Goal: Transaction & Acquisition: Purchase product/service

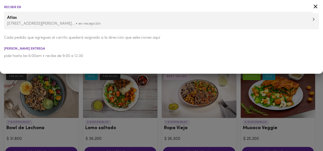
click at [316, 4] on icon at bounding box center [316, 6] width 6 height 6
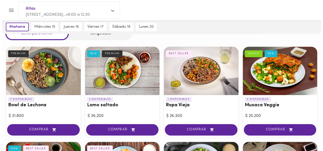
scroll to position [19, 0]
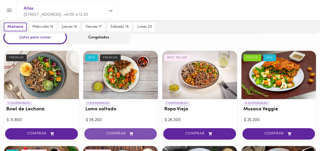
click at [121, 135] on span "COMPRAR" at bounding box center [121, 134] width 60 height 4
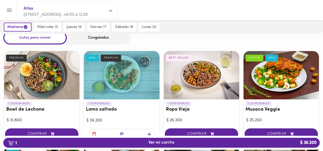
scroll to position [19, 0]
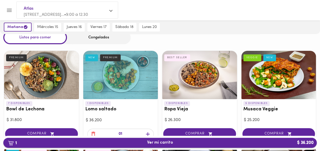
click at [174, 140] on button "1 Ver mi carrito $ 36.200" at bounding box center [159, 143] width 313 height 10
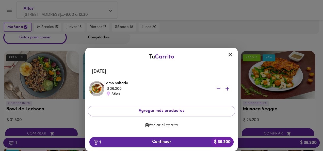
click at [179, 140] on span "1 Continuar $ 36.200" at bounding box center [162, 142] width 136 height 5
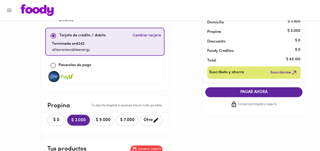
scroll to position [43, 0]
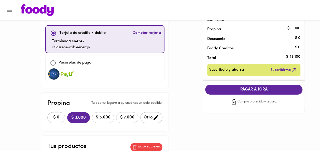
click at [51, 116] on span "$ 0" at bounding box center [56, 117] width 11 height 5
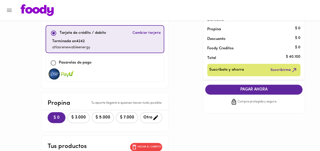
click at [248, 88] on span "PAGAR AHORA" at bounding box center [253, 89] width 87 height 5
